Goal: Transaction & Acquisition: Subscribe to service/newsletter

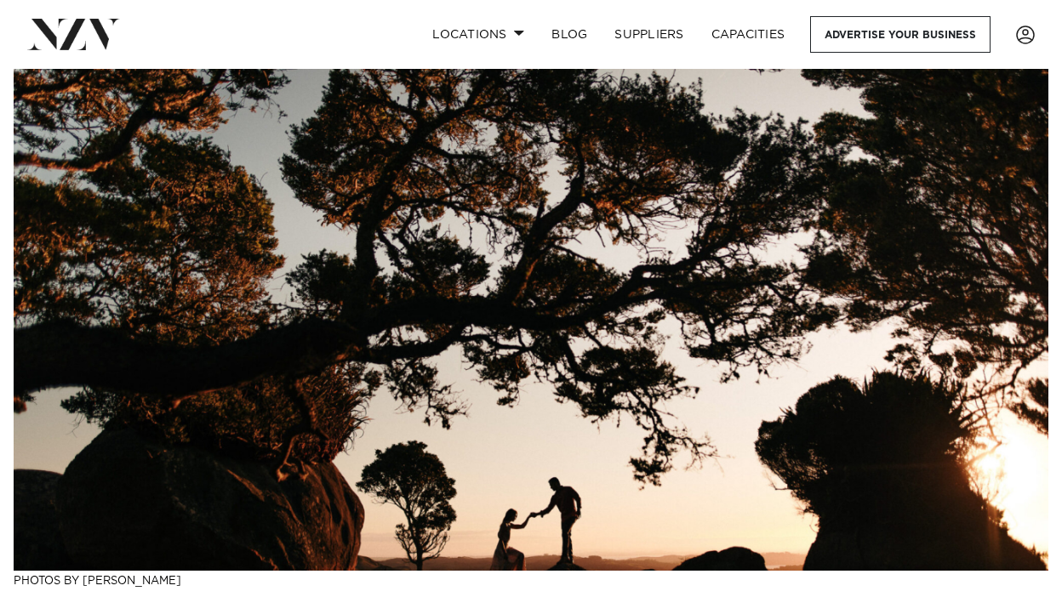
scroll to position [807, 0]
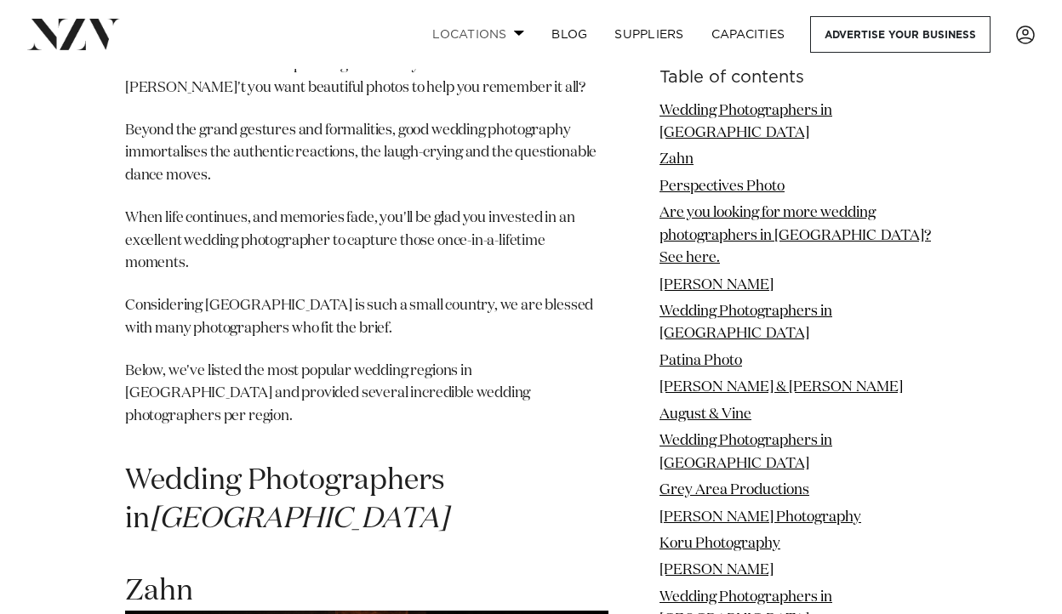
click at [505, 31] on link "Locations" at bounding box center [478, 34] width 119 height 37
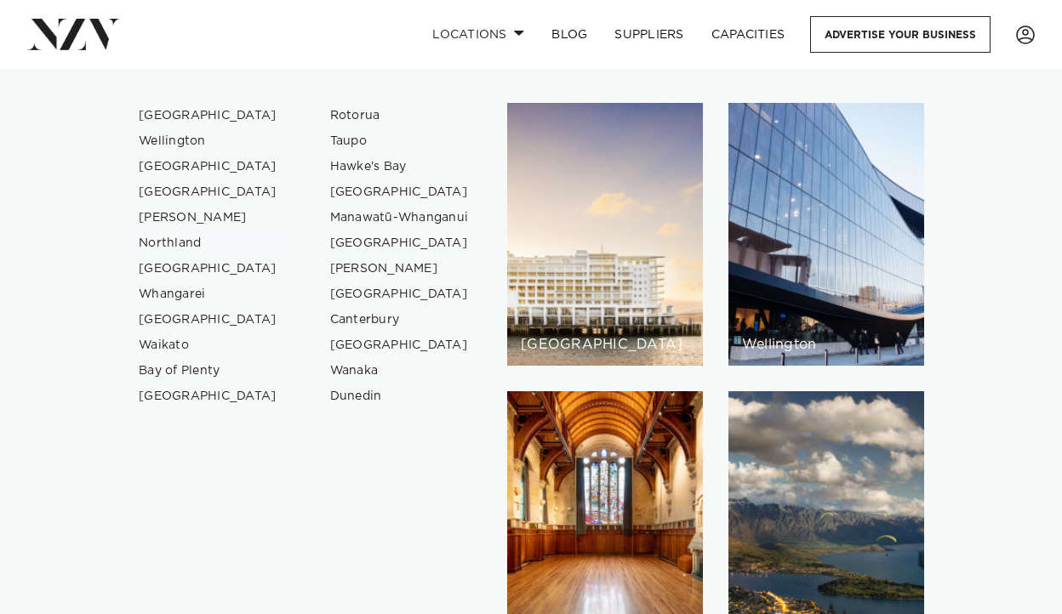
click at [164, 243] on link "Northland" at bounding box center [208, 244] width 166 height 26
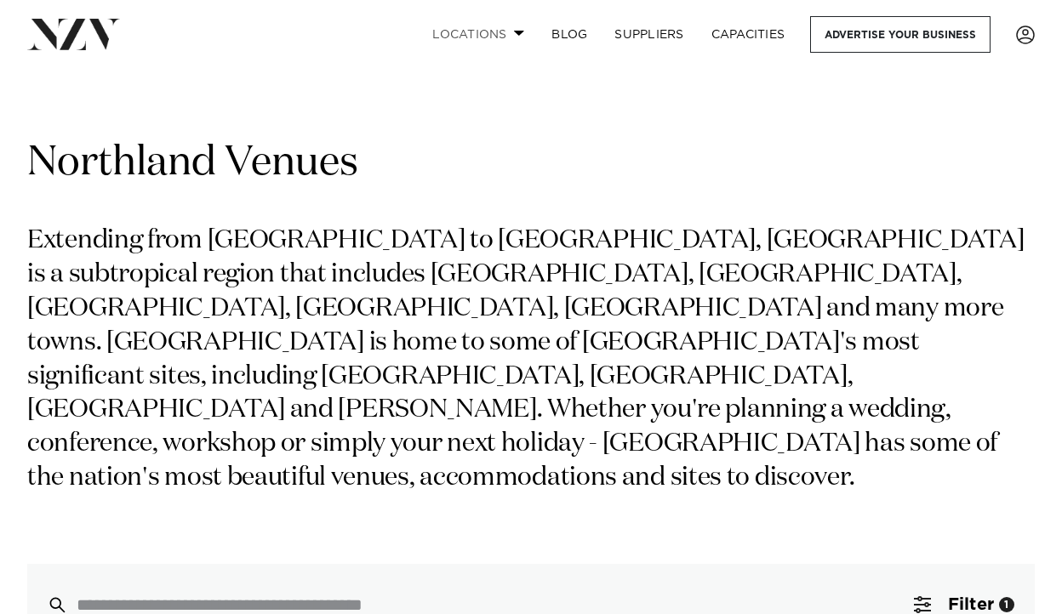
click at [516, 30] on span at bounding box center [519, 33] width 11 height 6
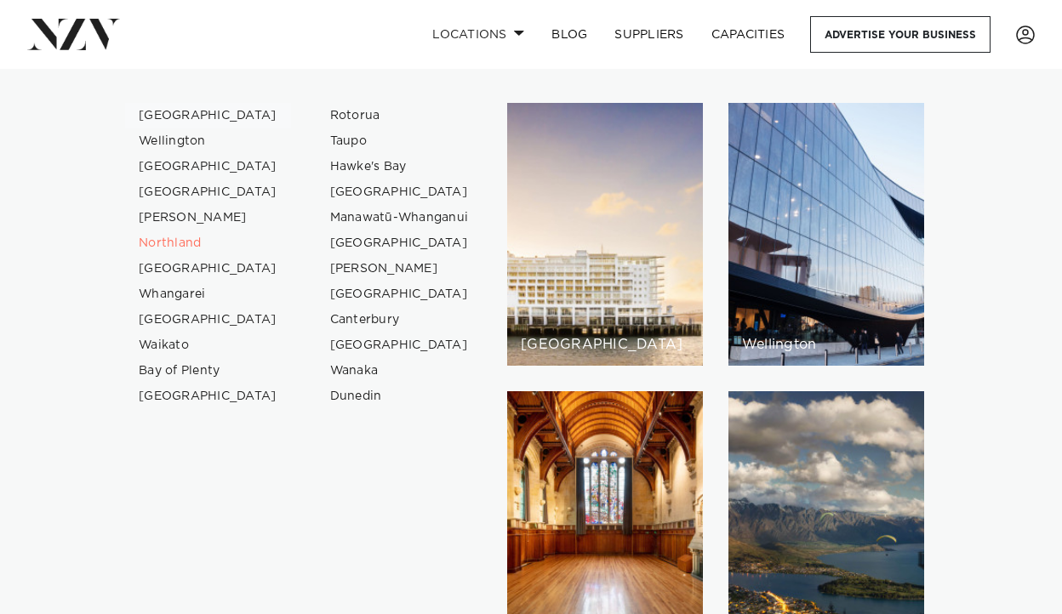
click at [165, 116] on link "[GEOGRAPHIC_DATA]" at bounding box center [208, 116] width 166 height 26
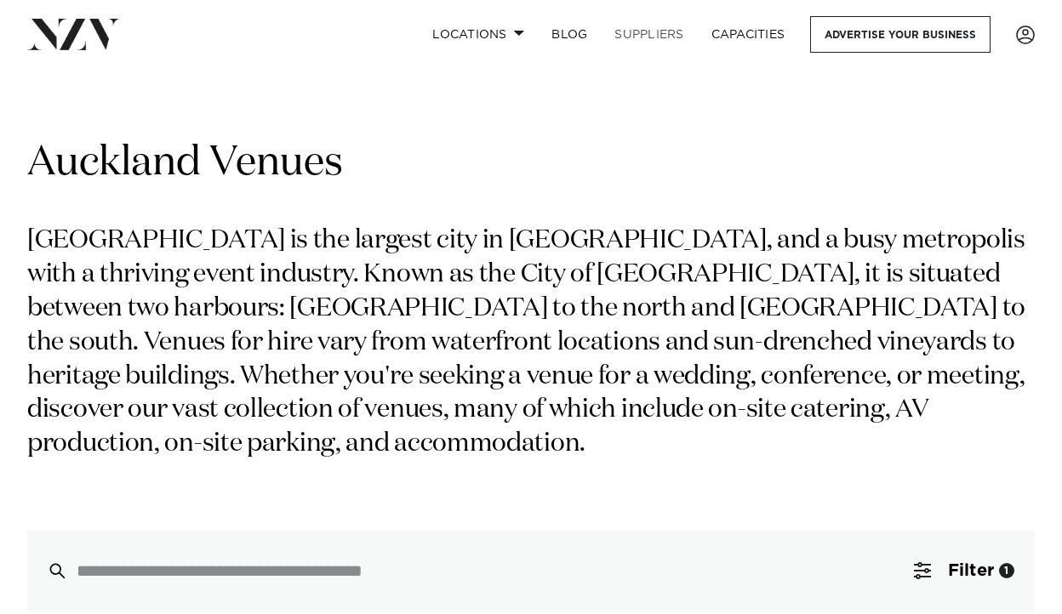
click at [655, 34] on link "SUPPLIERS" at bounding box center [649, 34] width 96 height 37
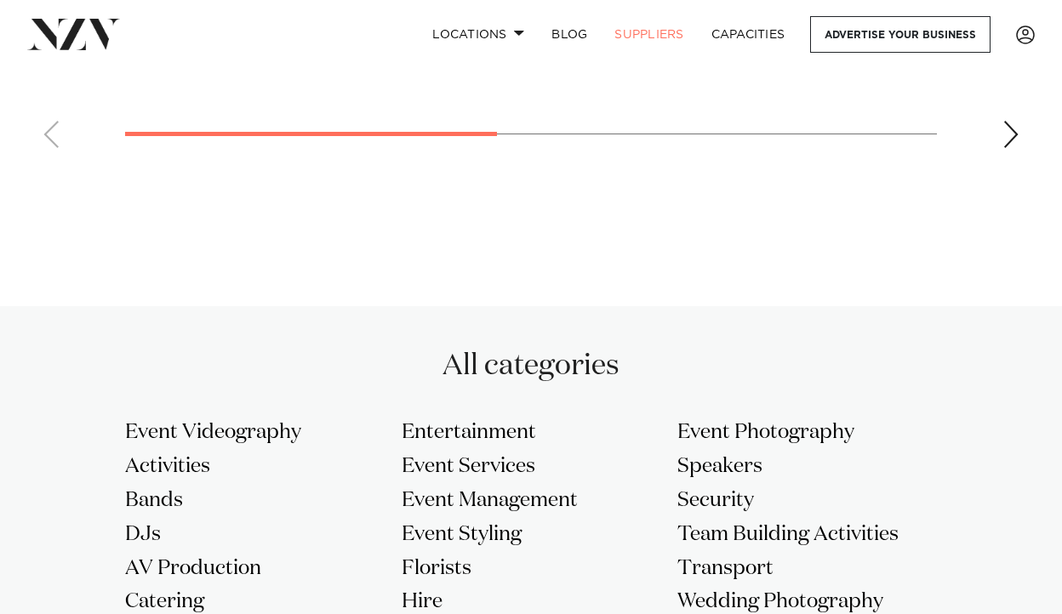
scroll to position [1481, 0]
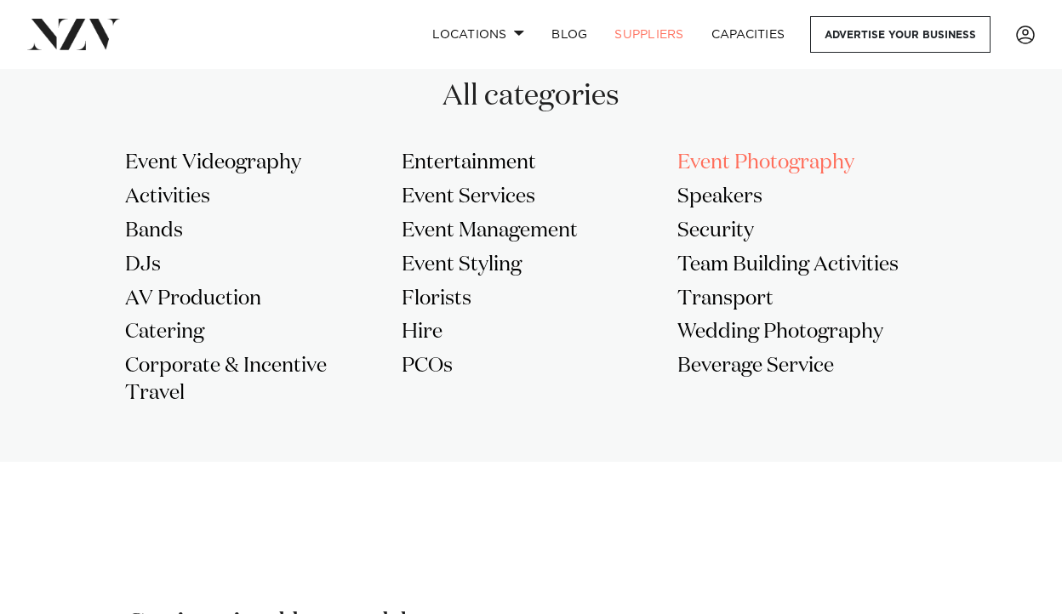
click at [741, 155] on h3 "Event Photography" at bounding box center [807, 163] width 260 height 27
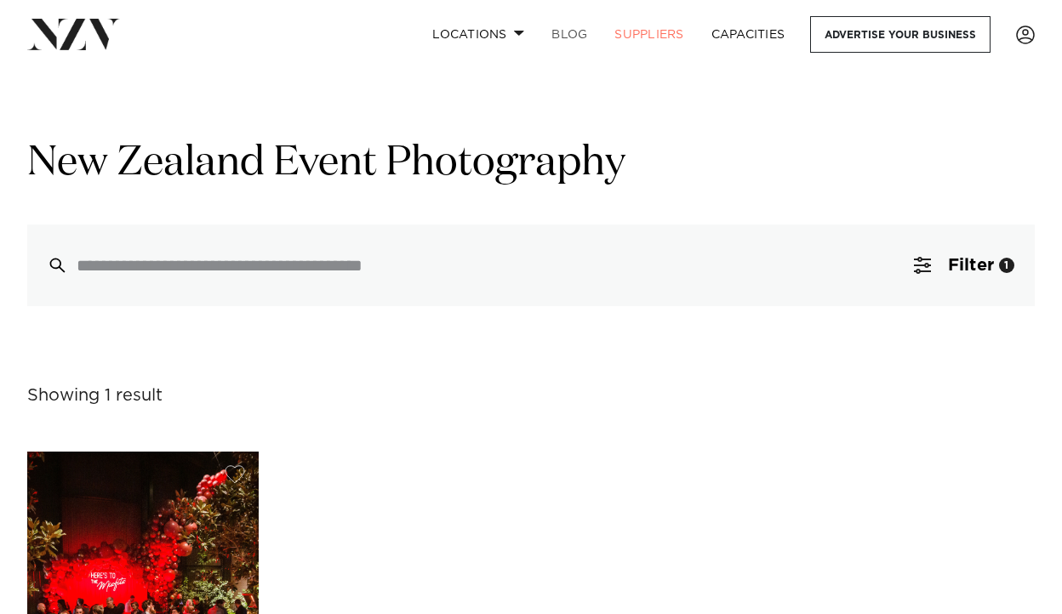
click at [572, 31] on link "BLOG" at bounding box center [569, 34] width 63 height 37
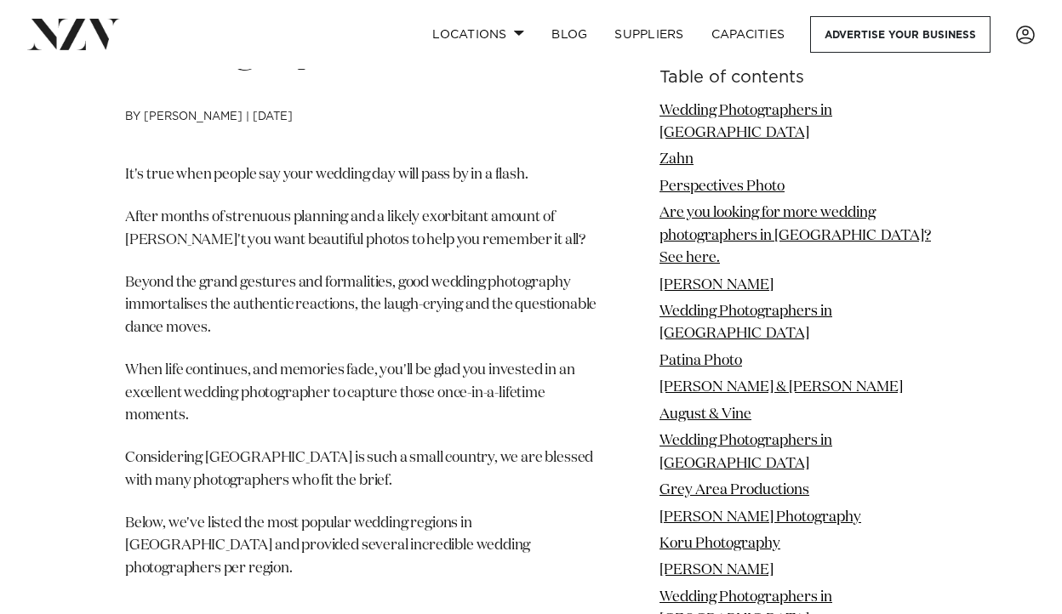
scroll to position [427, 0]
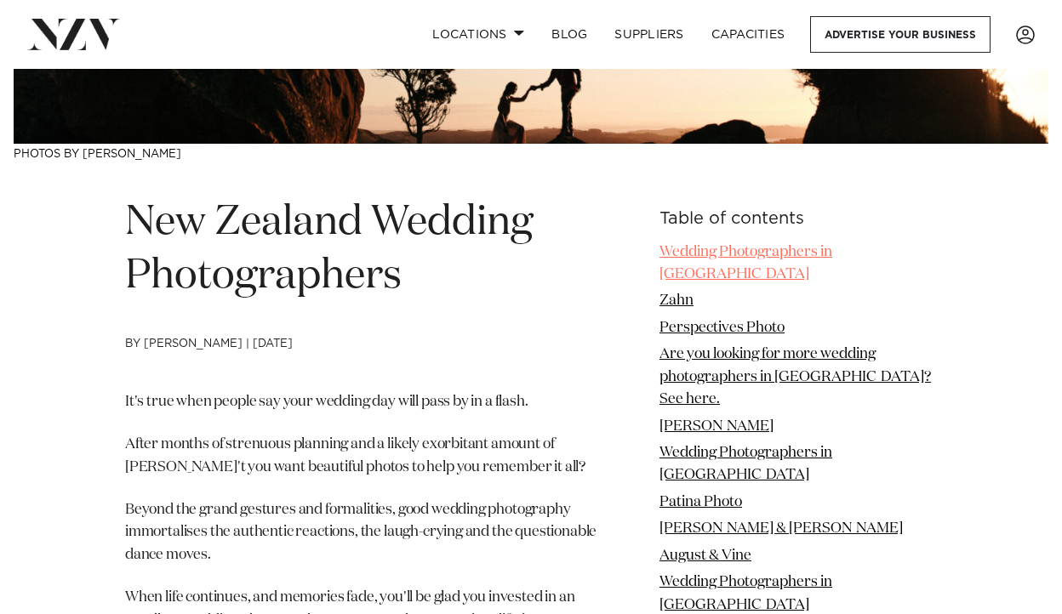
click at [810, 251] on link "Wedding Photographers in Auckland" at bounding box center [746, 263] width 173 height 37
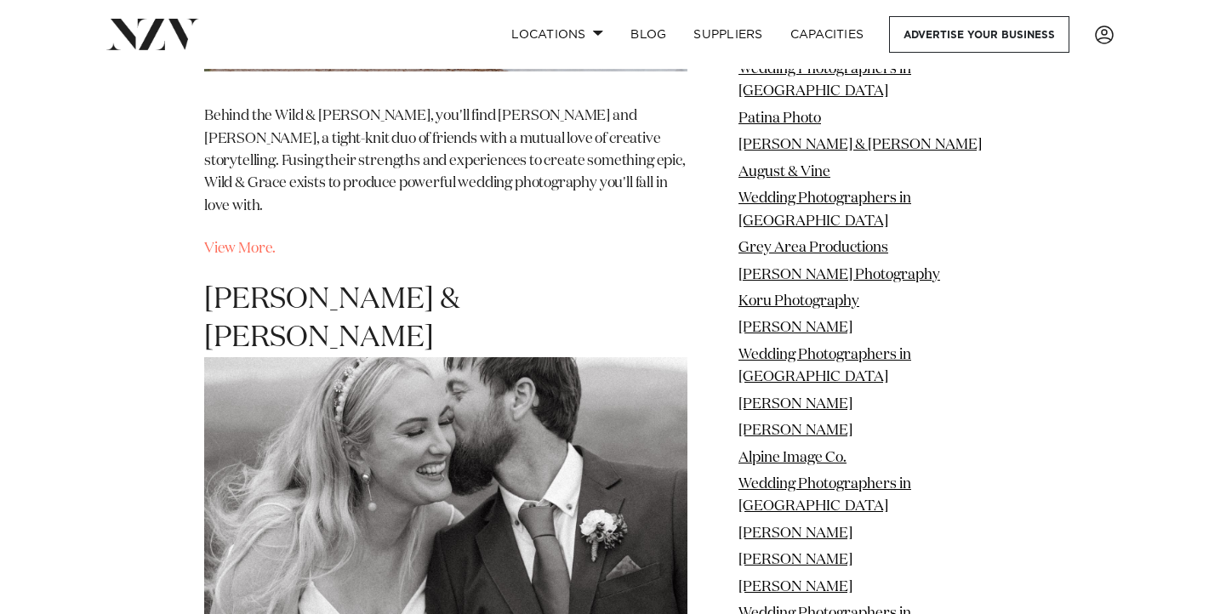
scroll to position [14962, 0]
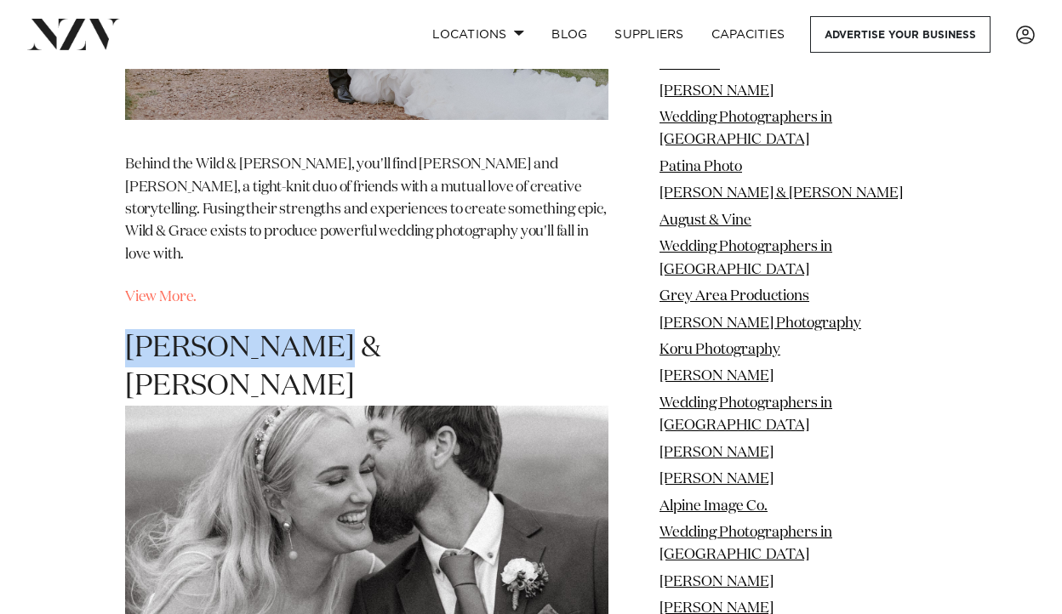
drag, startPoint x: 288, startPoint y: 102, endPoint x: 140, endPoint y: 96, distance: 148.2
click at [125, 329] on h2 "Joel & Bonita" at bounding box center [366, 529] width 483 height 400
copy h2 "Joel & Bonita"
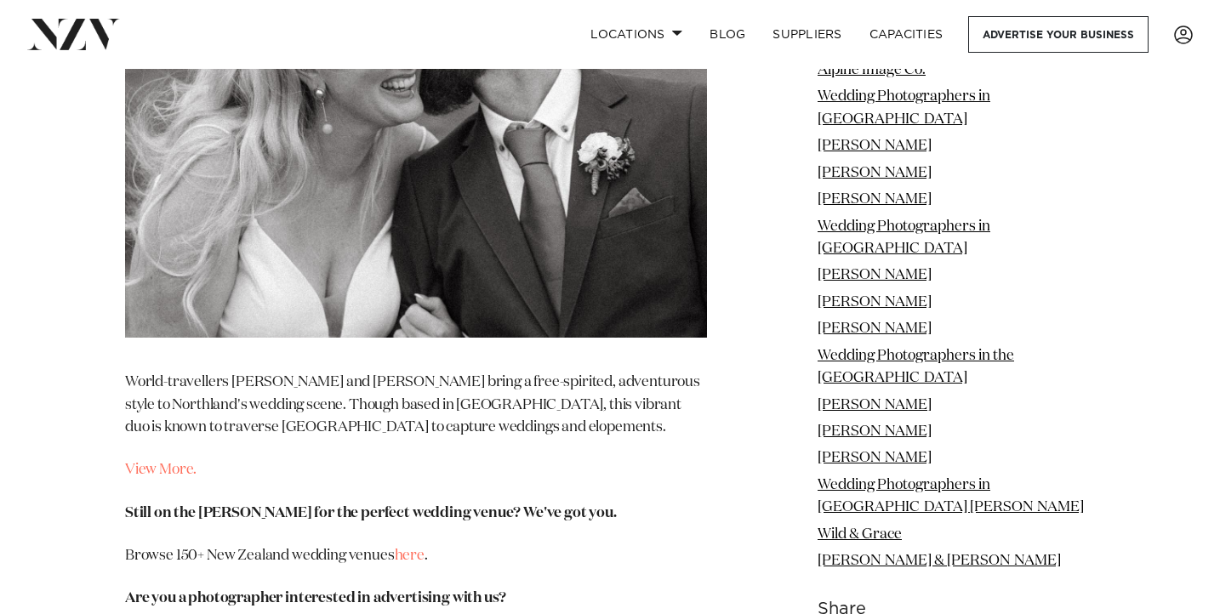
scroll to position [16566, 0]
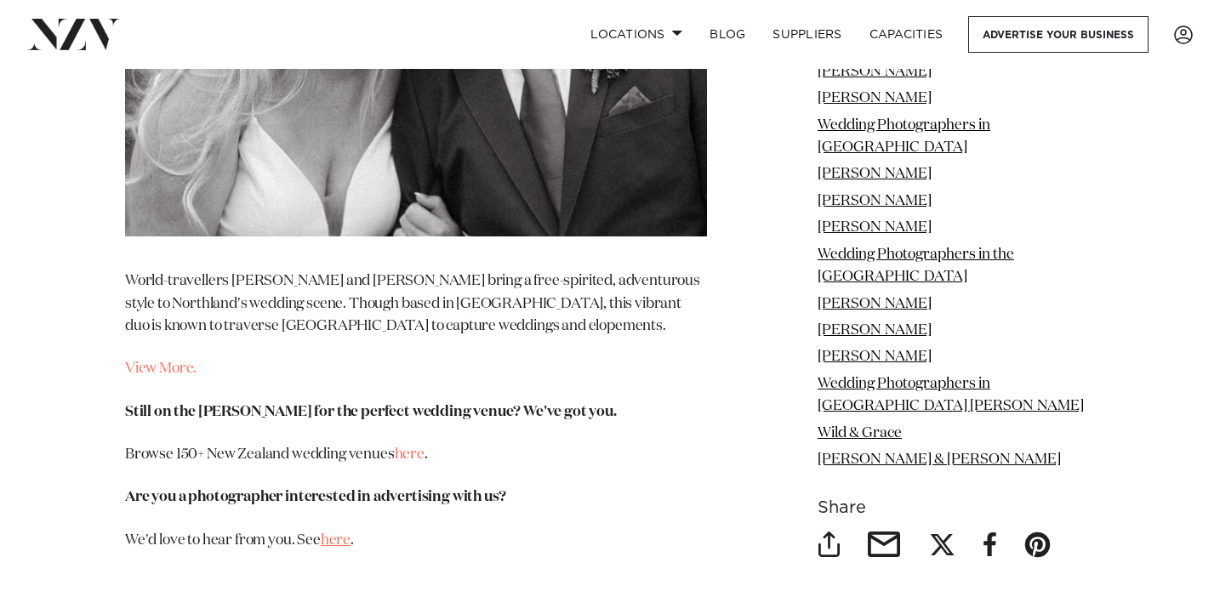
click at [342, 534] on link "here" at bounding box center [336, 541] width 30 height 14
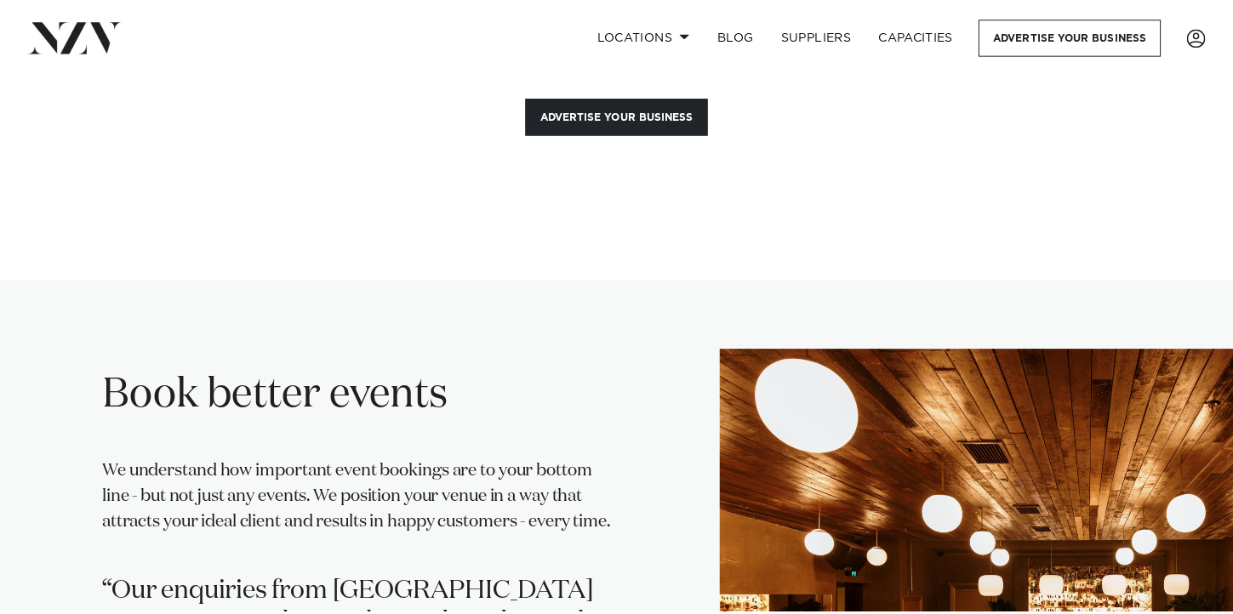
scroll to position [47, 0]
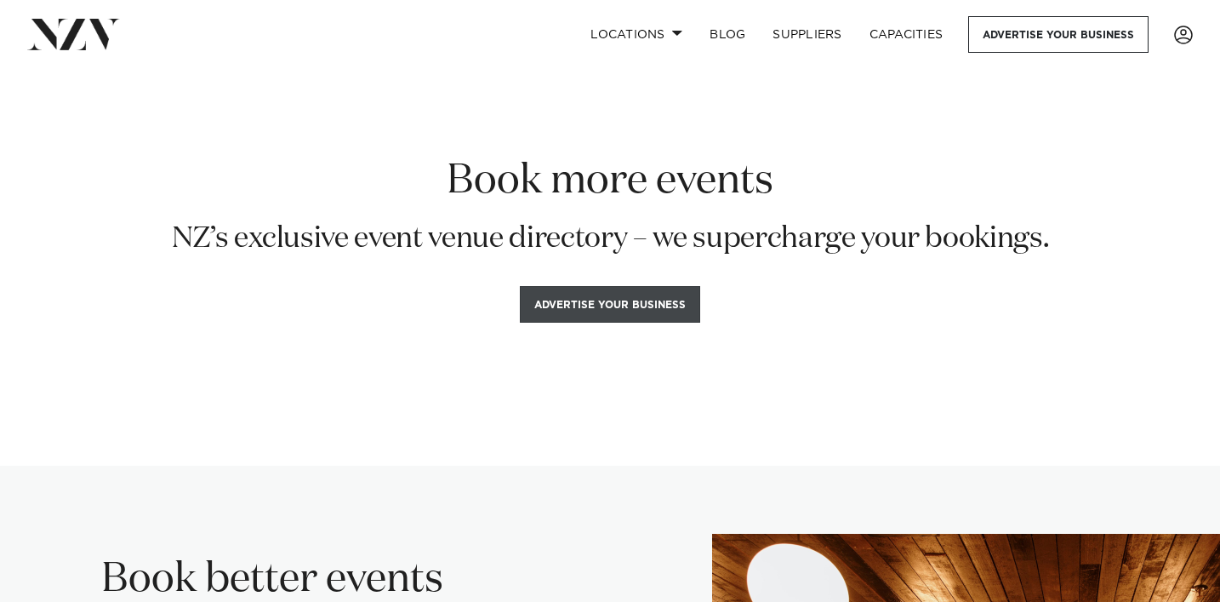
click at [591, 296] on button "Advertise your business" at bounding box center [610, 304] width 180 height 37
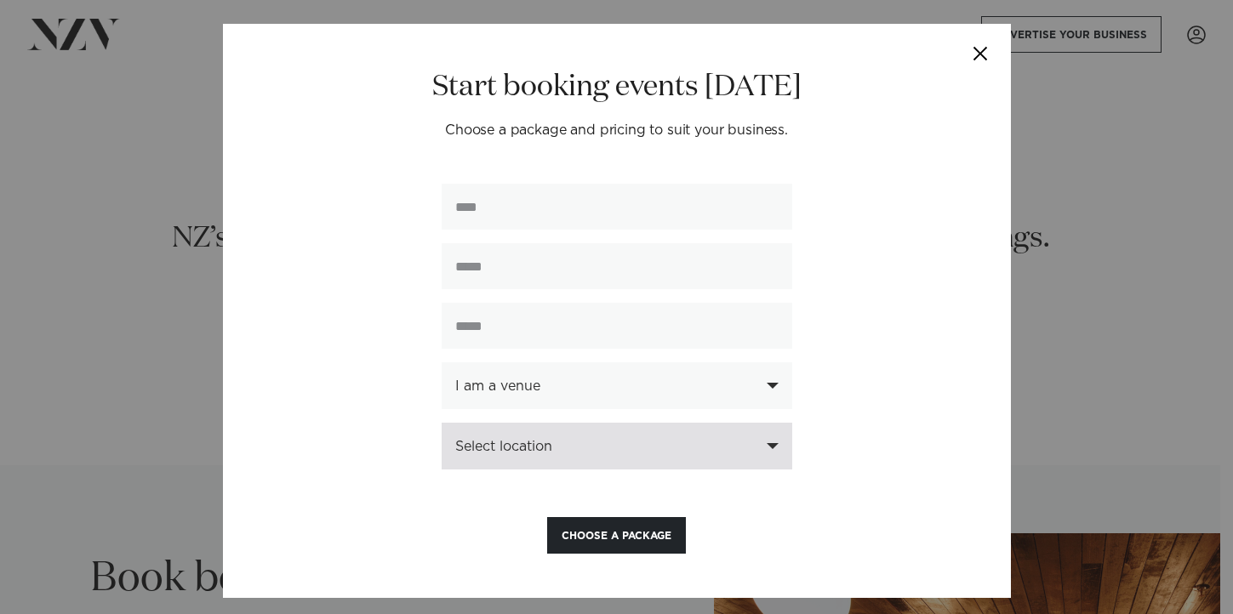
click at [745, 444] on div "Select location" at bounding box center [607, 446] width 305 height 15
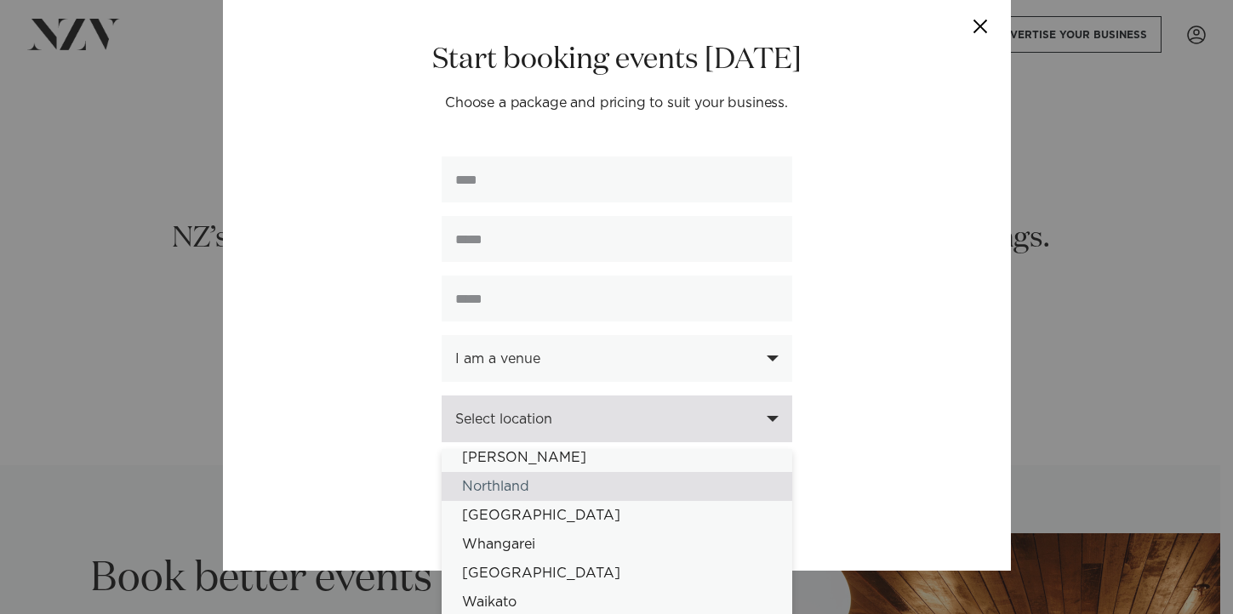
scroll to position [176, 0]
click at [580, 491] on div "Northland" at bounding box center [617, 481] width 351 height 29
select select "*"
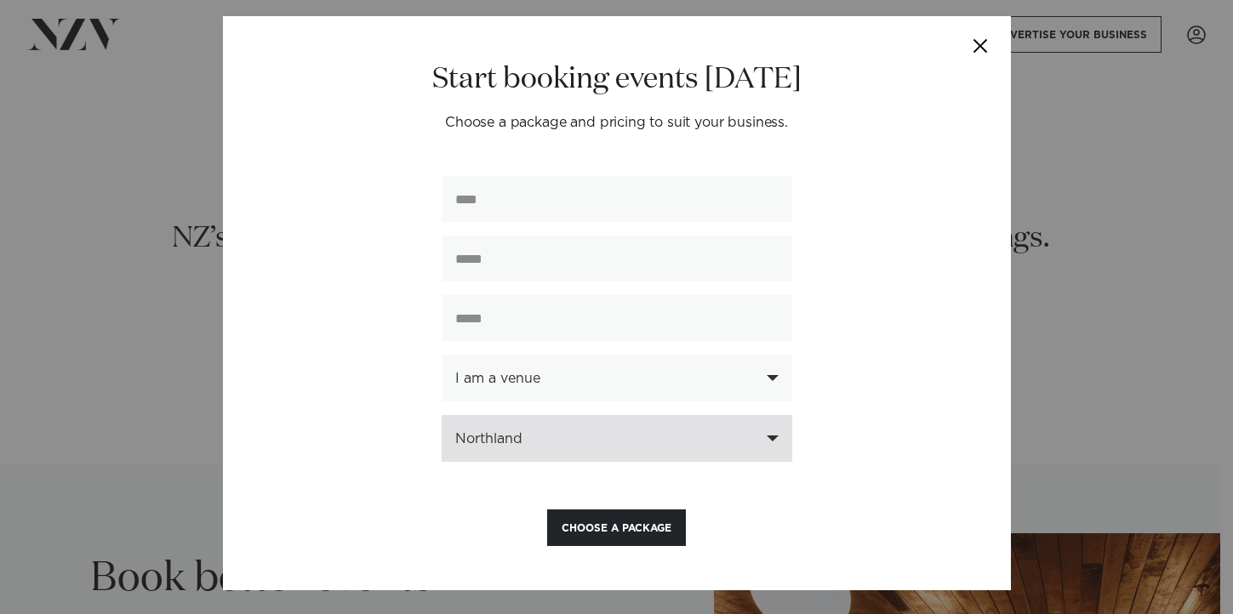
scroll to position [12, 0]
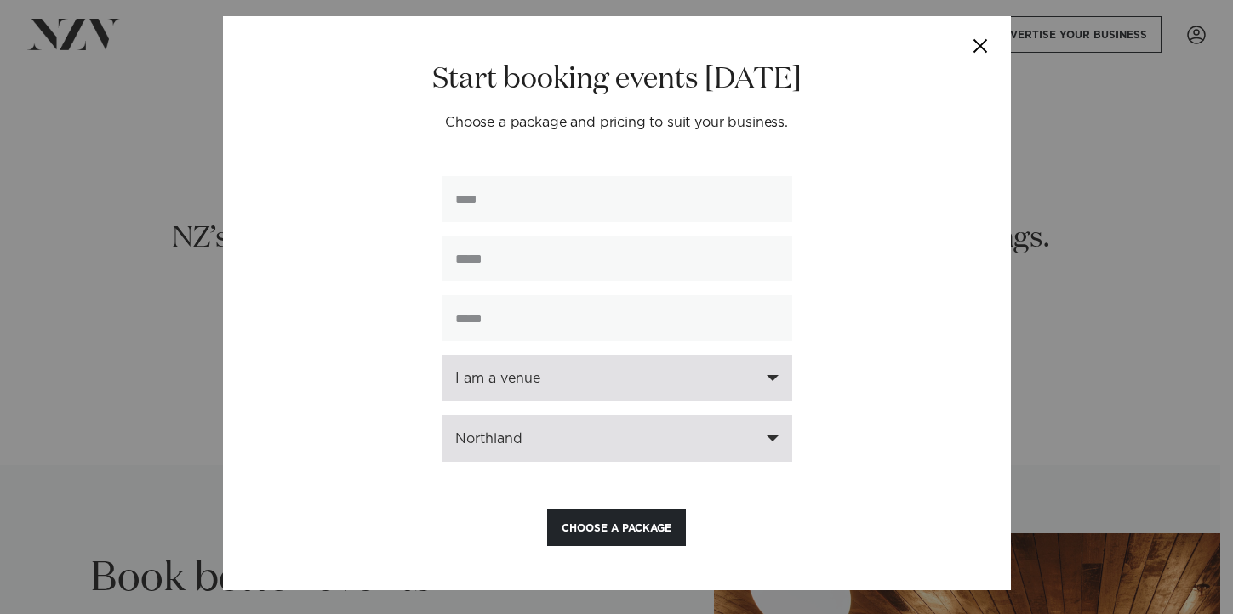
click at [733, 373] on div "I am a venue" at bounding box center [607, 378] width 305 height 15
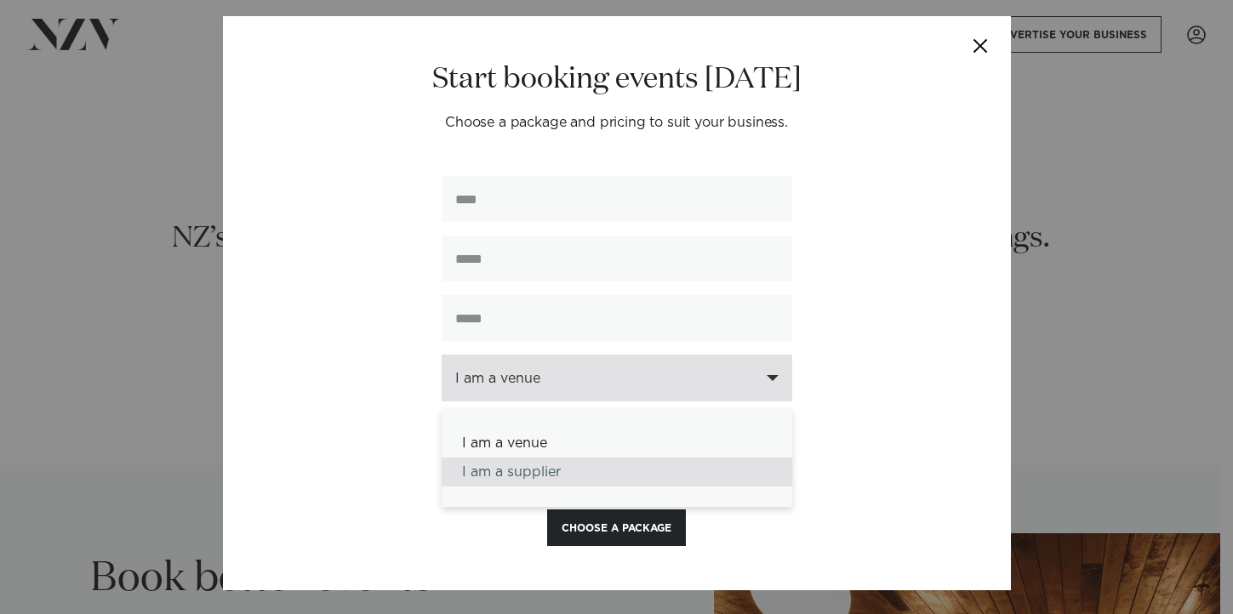
click at [637, 470] on div "I am a supplier" at bounding box center [617, 472] width 351 height 29
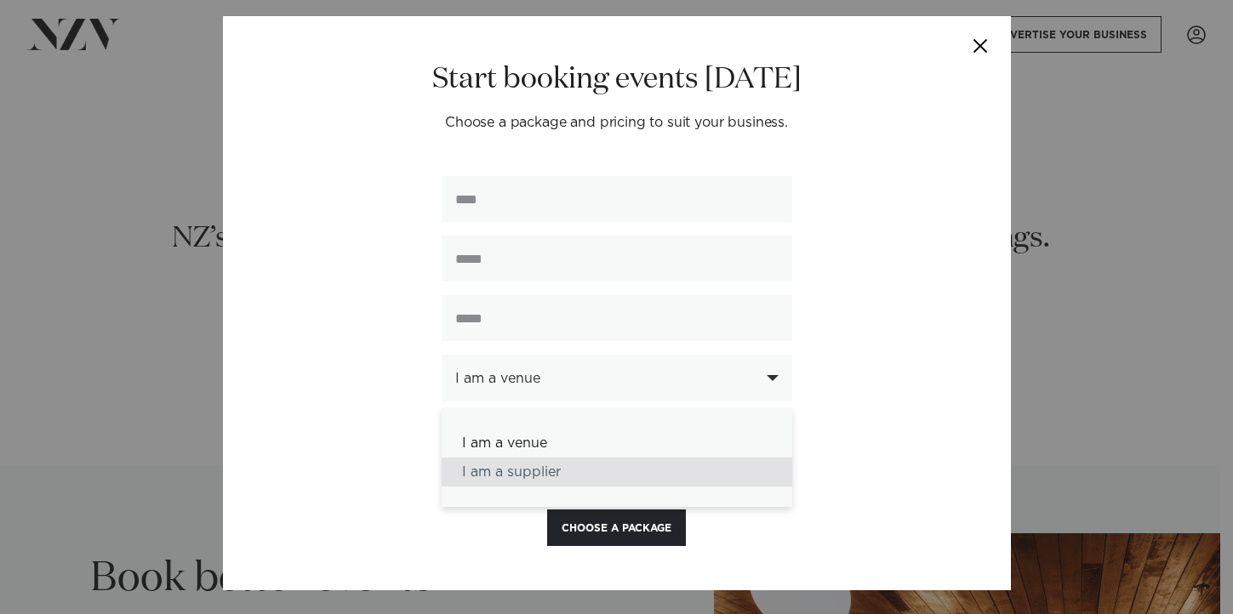
select select "********"
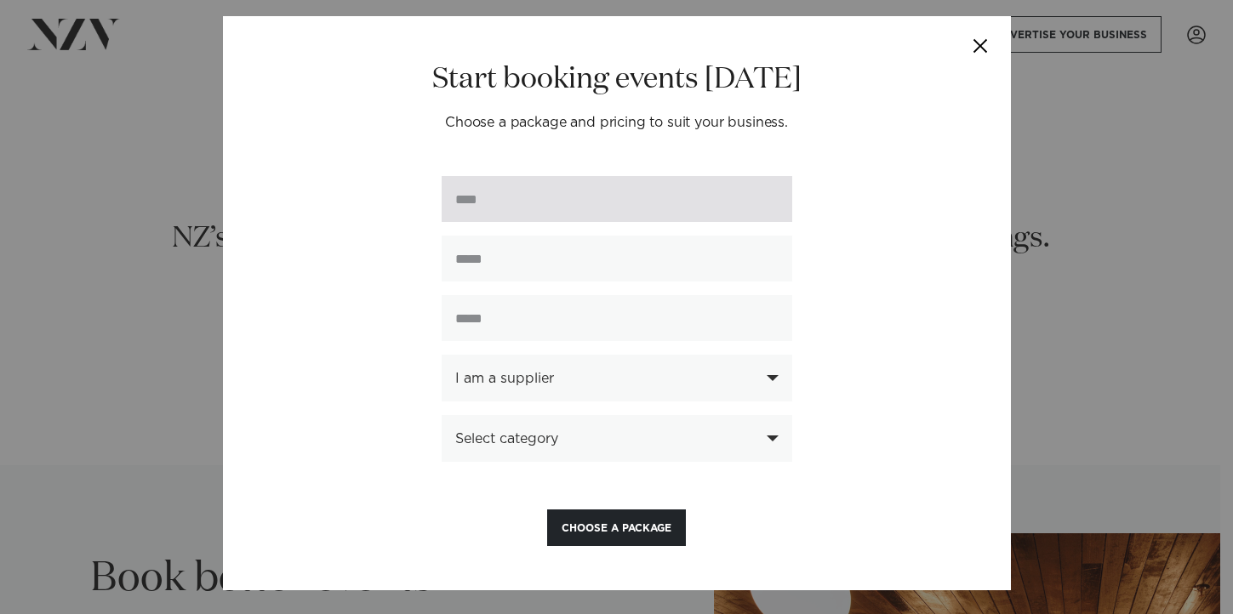
click at [552, 213] on input "text" at bounding box center [617, 199] width 351 height 46
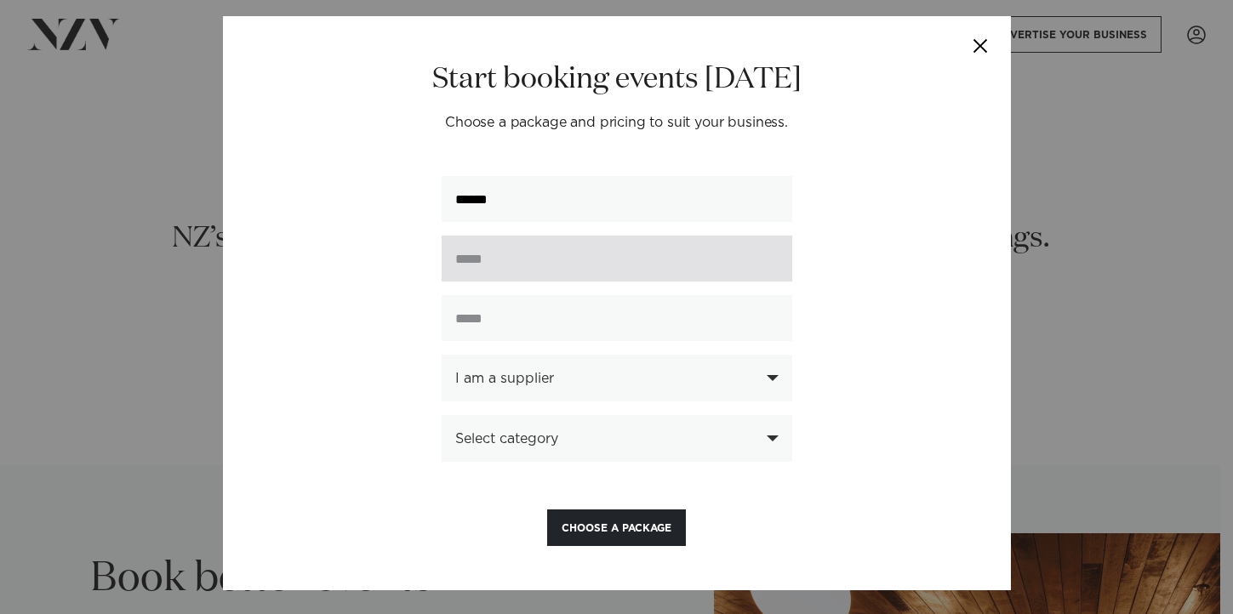
type input "******"
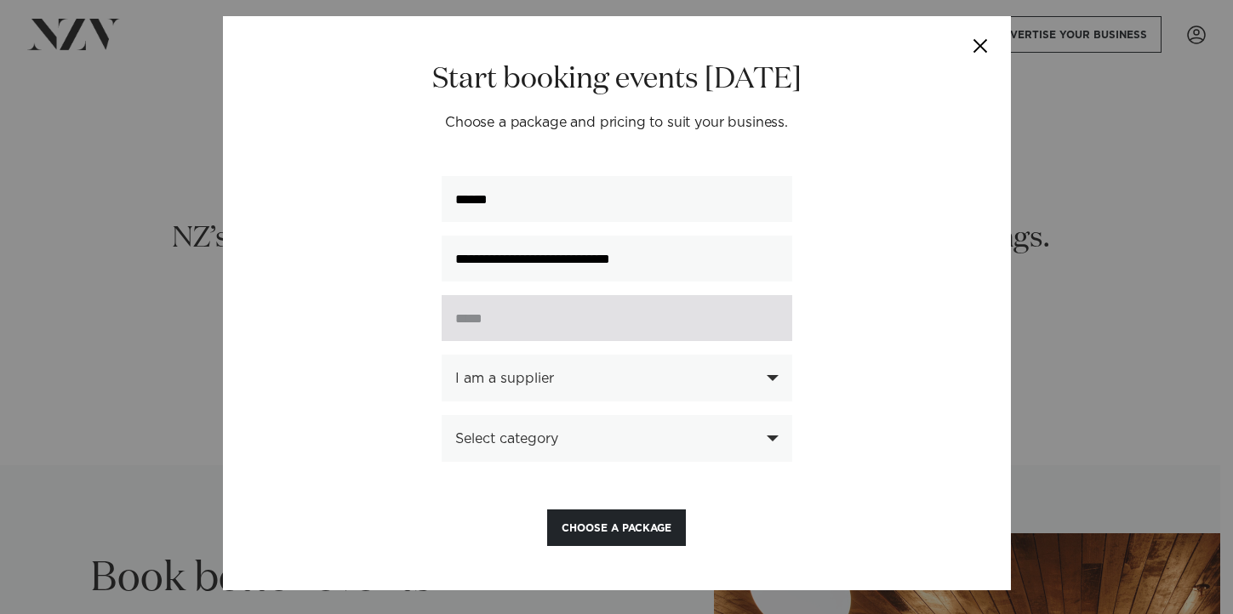
type input "**********"
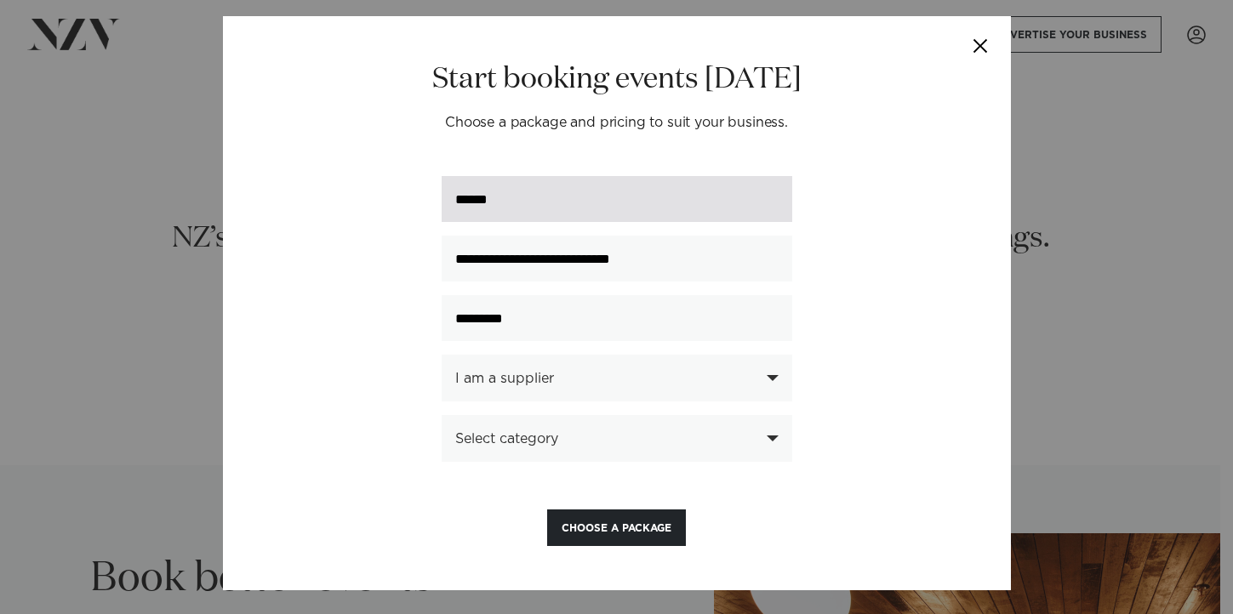
type input "*********"
click at [576, 206] on input "******" at bounding box center [617, 199] width 351 height 46
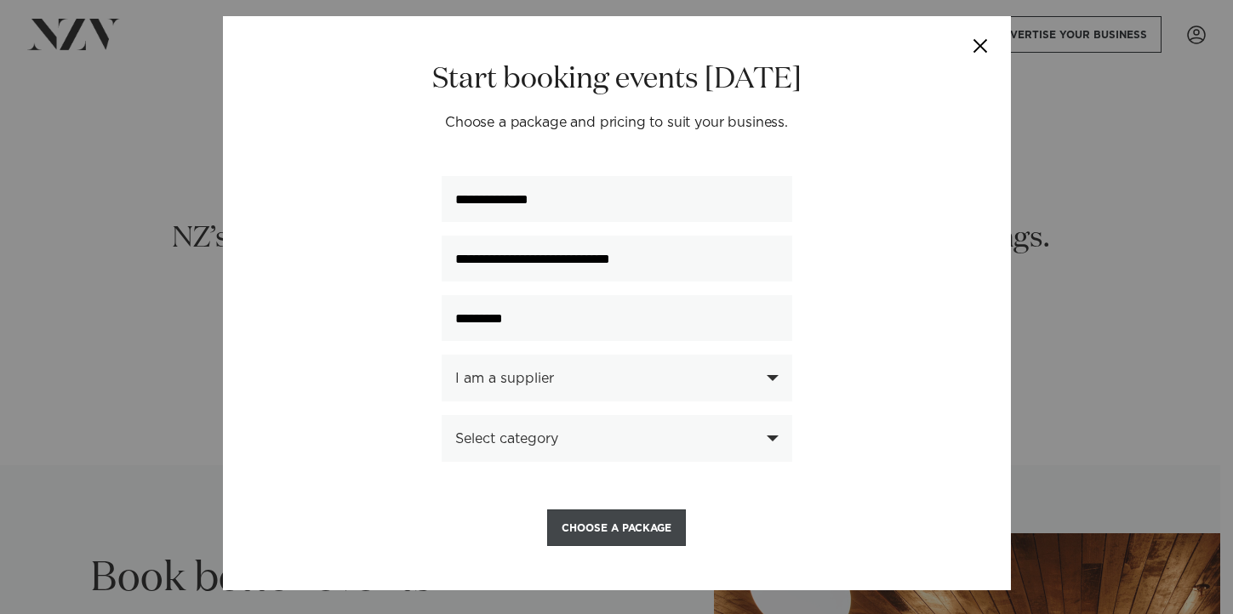
type input "**********"
click at [607, 522] on button "Choose a Package" at bounding box center [616, 528] width 139 height 37
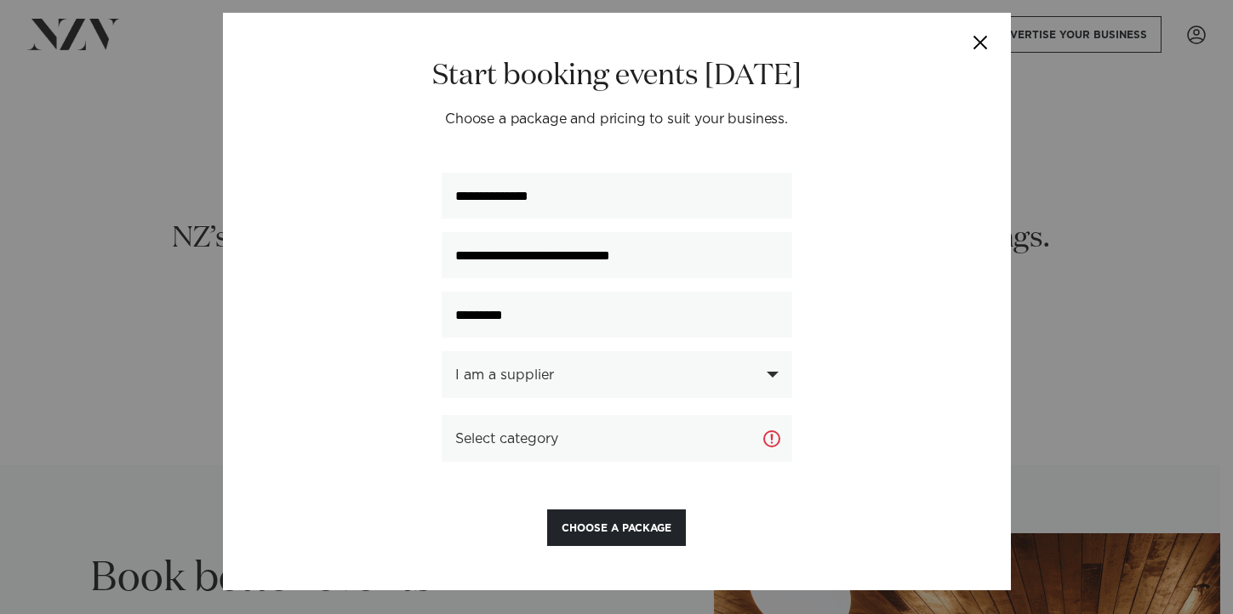
scroll to position [15, 0]
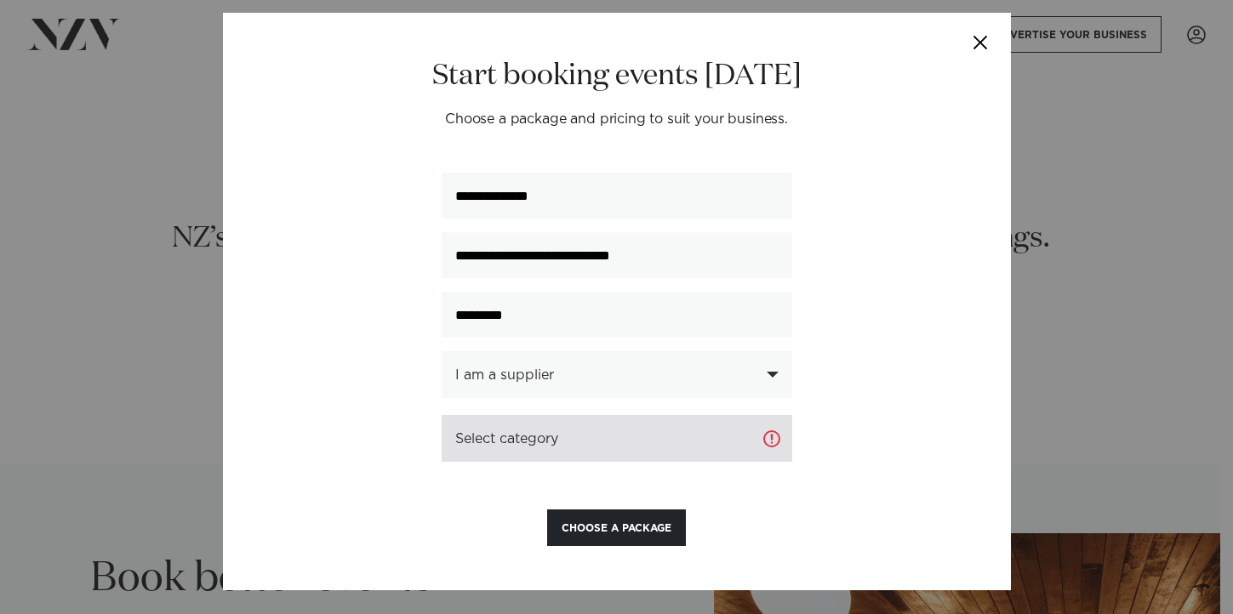
click at [666, 437] on div "Select category" at bounding box center [616, 438] width 323 height 15
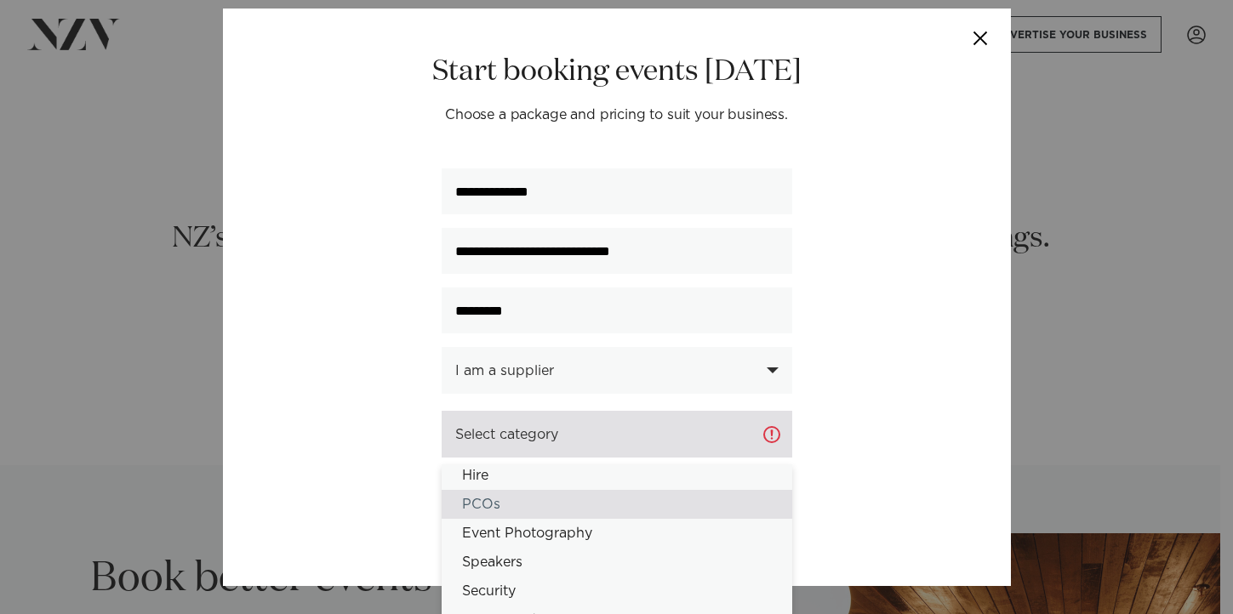
scroll to position [403, 0]
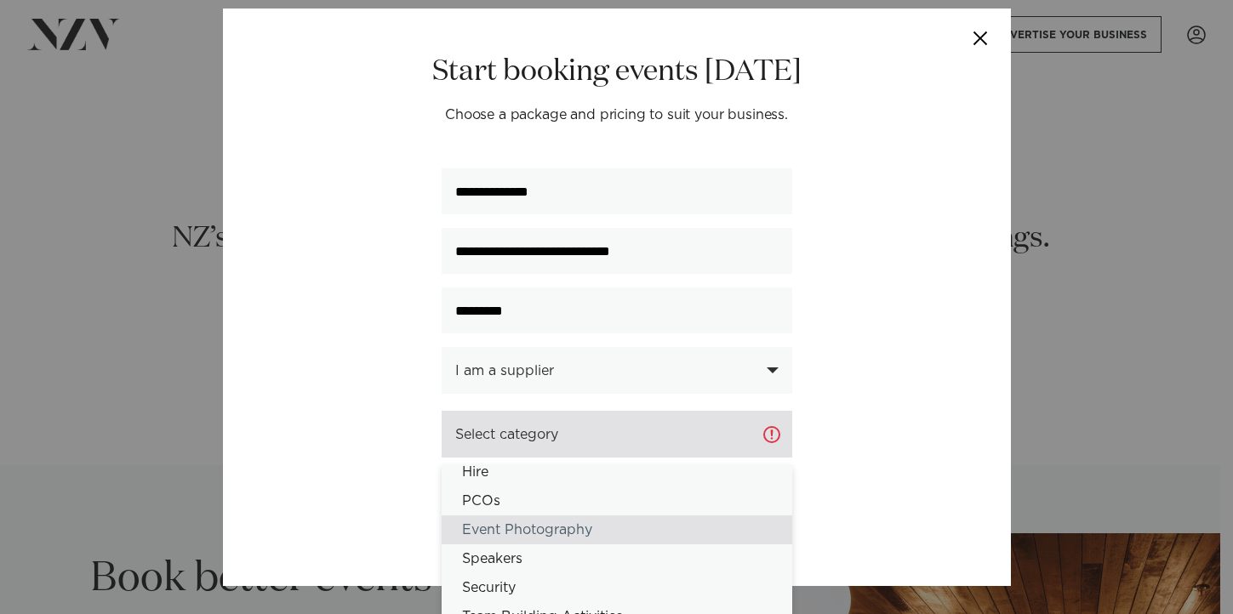
click at [569, 532] on div "Event Photography" at bounding box center [617, 530] width 351 height 29
select select "**"
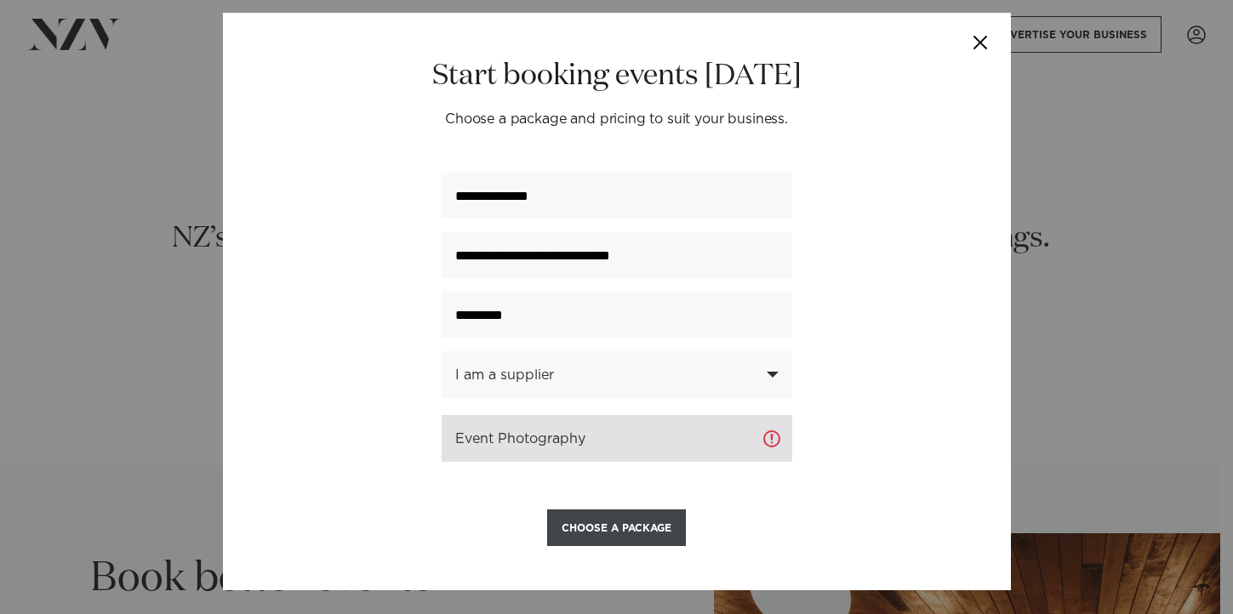
click at [594, 527] on button "Choose a Package" at bounding box center [616, 528] width 139 height 37
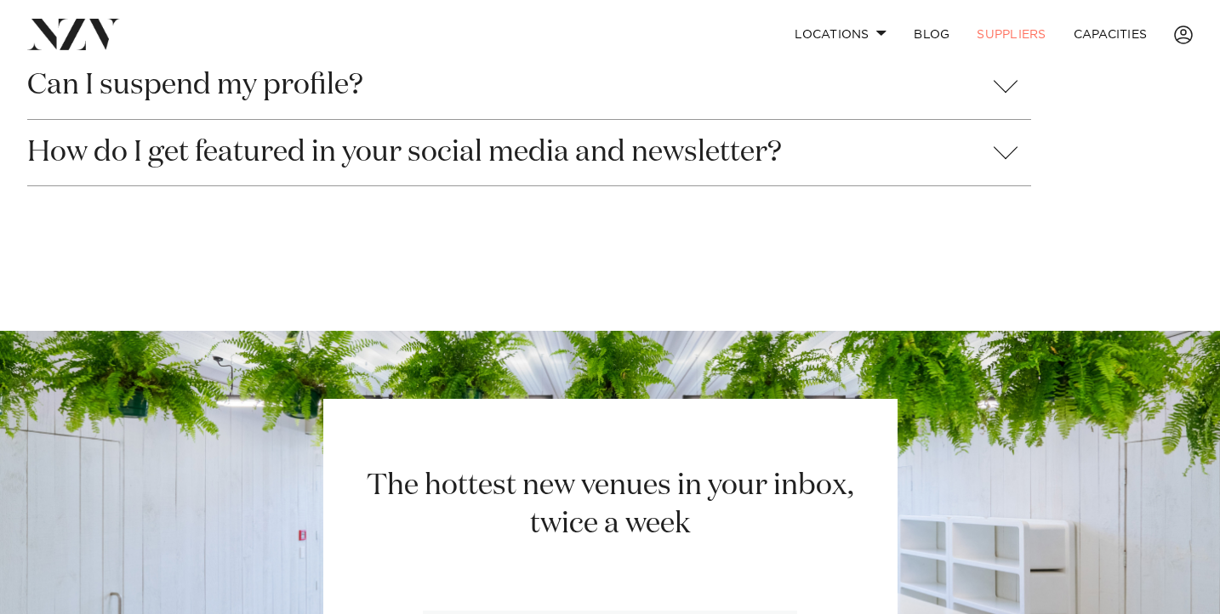
scroll to position [1157, 0]
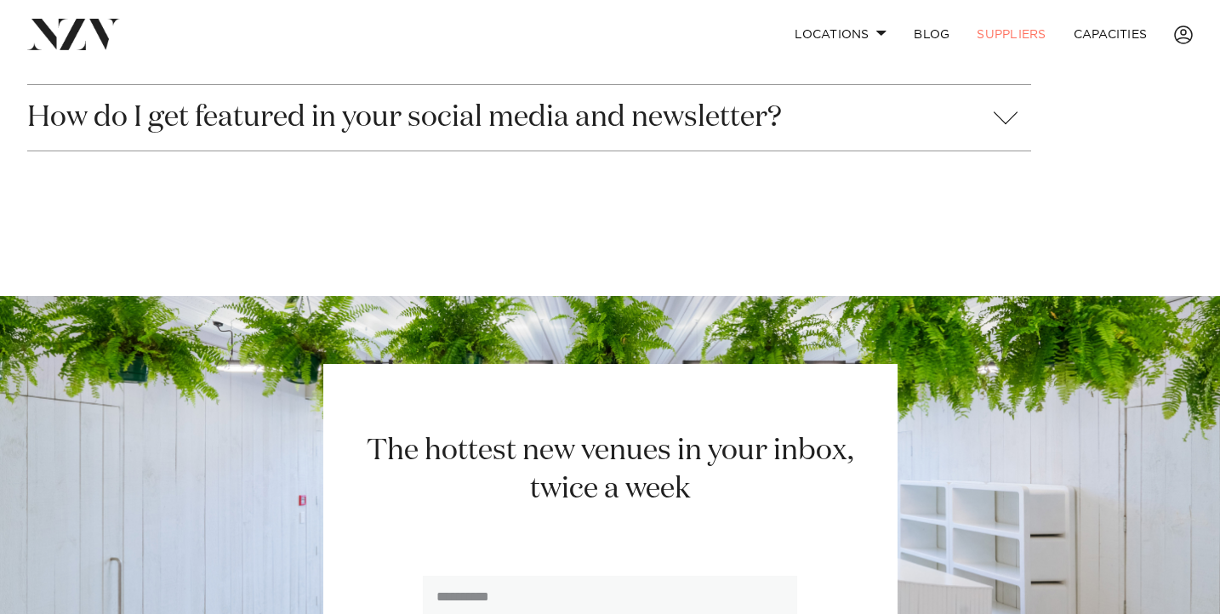
click at [1002, 125] on button "How do I get featured in your social media and newsletter?" at bounding box center [529, 118] width 1004 height 66
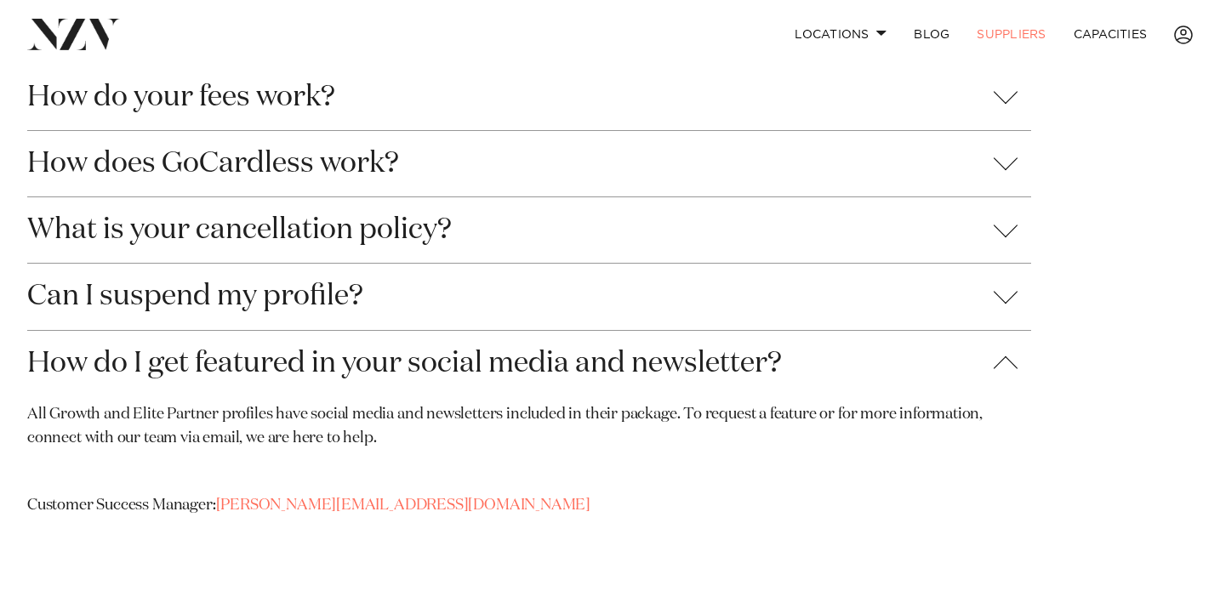
scroll to position [1010, 0]
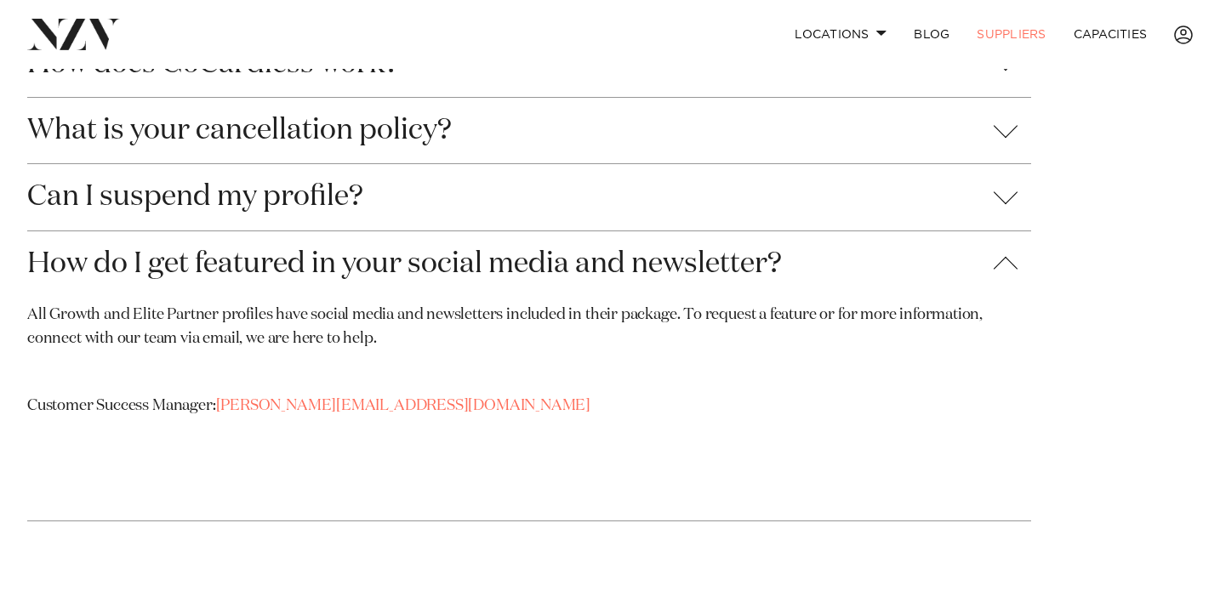
click at [1005, 208] on button "Can I suspend my profile?" at bounding box center [529, 197] width 1004 height 66
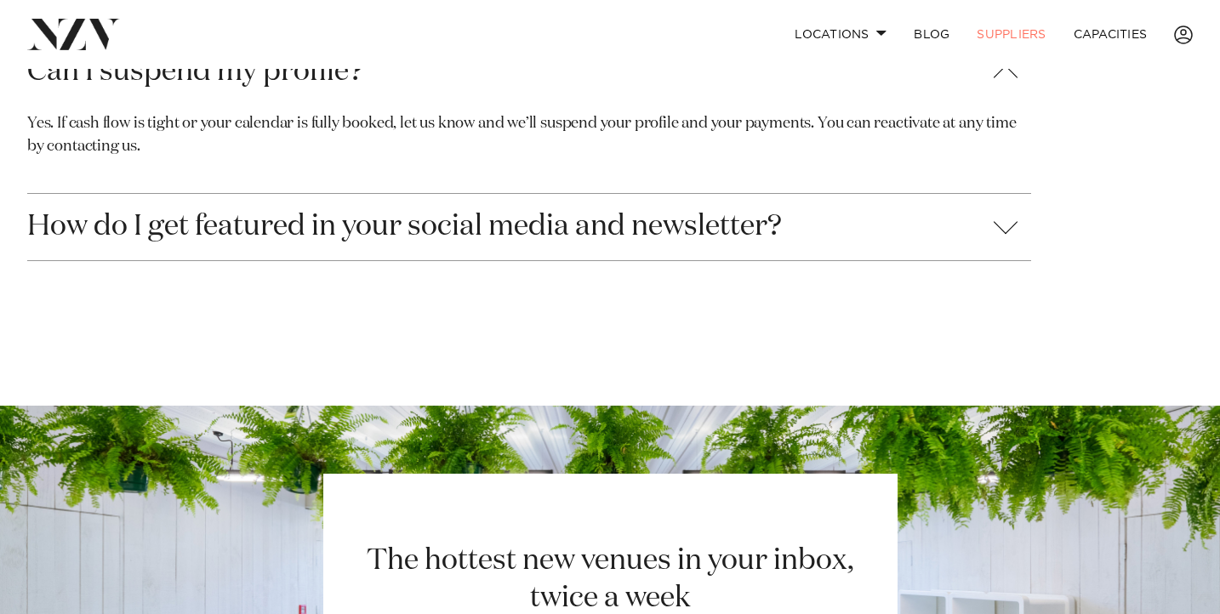
scroll to position [1186, 0]
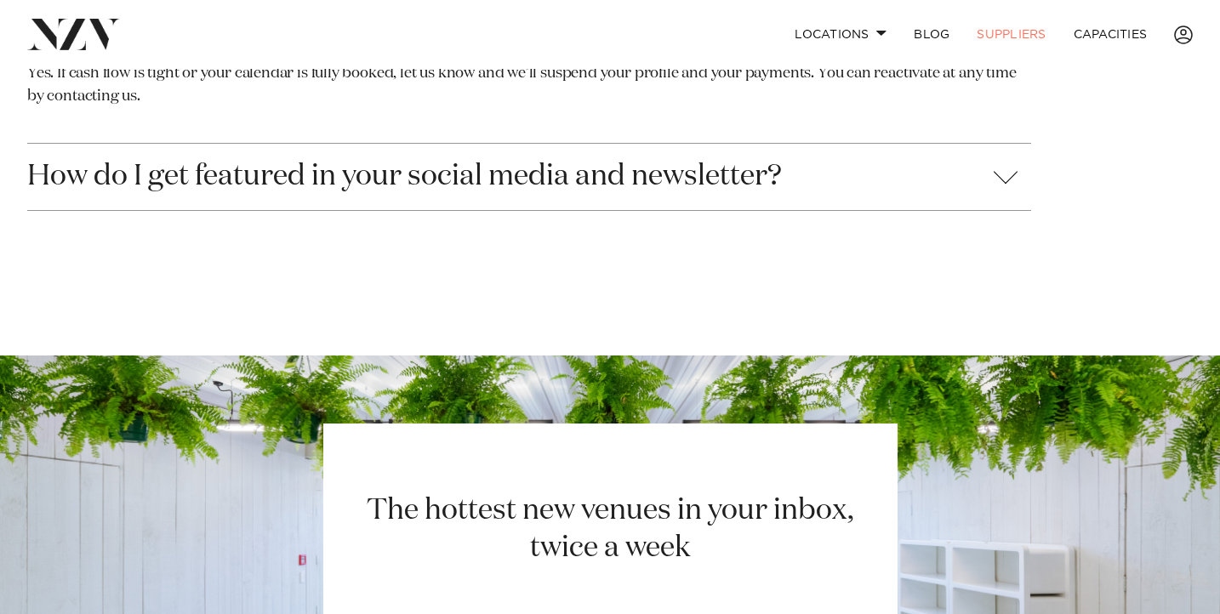
click at [1008, 183] on button "How do I get featured in your social media and newsletter?" at bounding box center [529, 177] width 1004 height 66
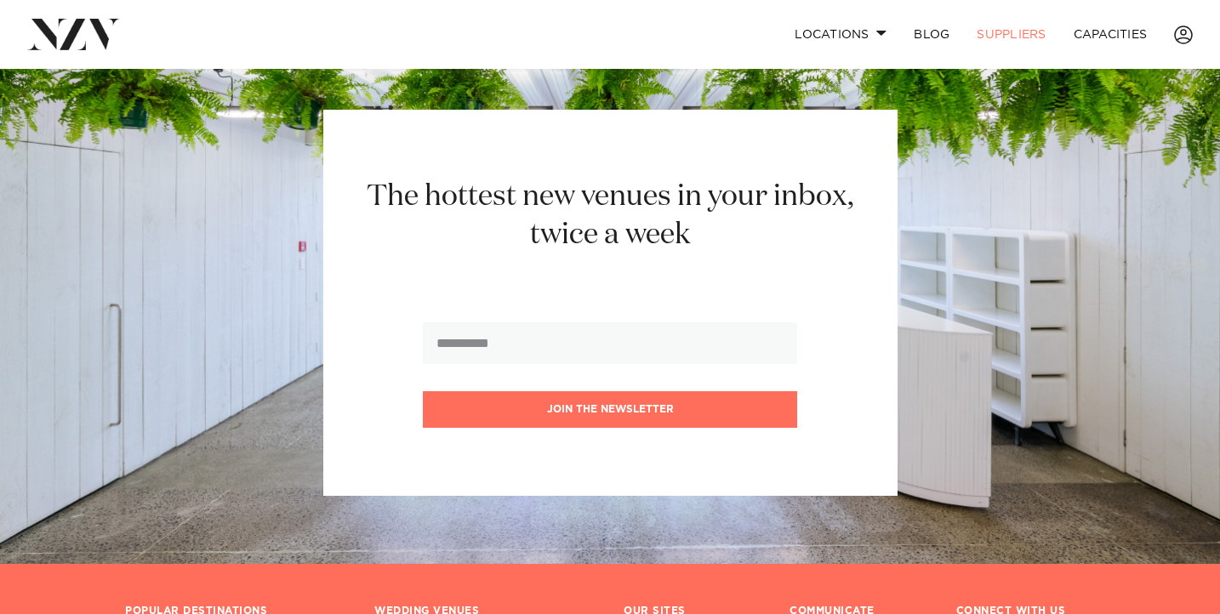
scroll to position [1763, 0]
